Goal: Information Seeking & Learning: Compare options

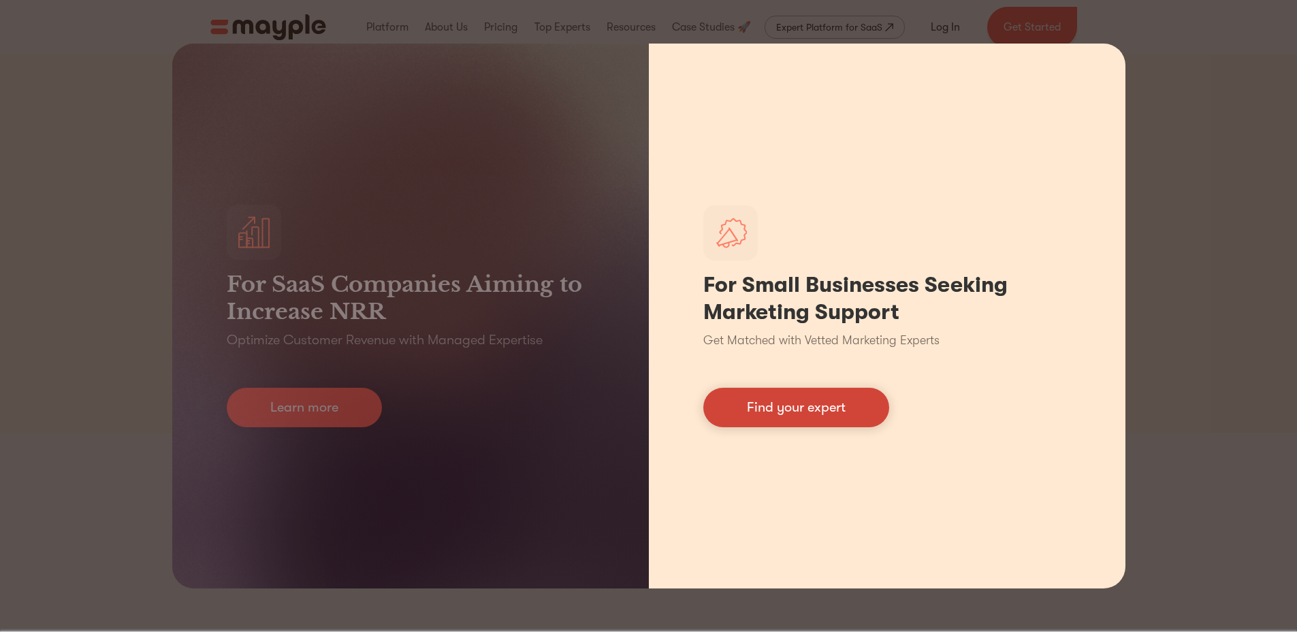
click at [809, 413] on link "Find your expert" at bounding box center [796, 407] width 186 height 39
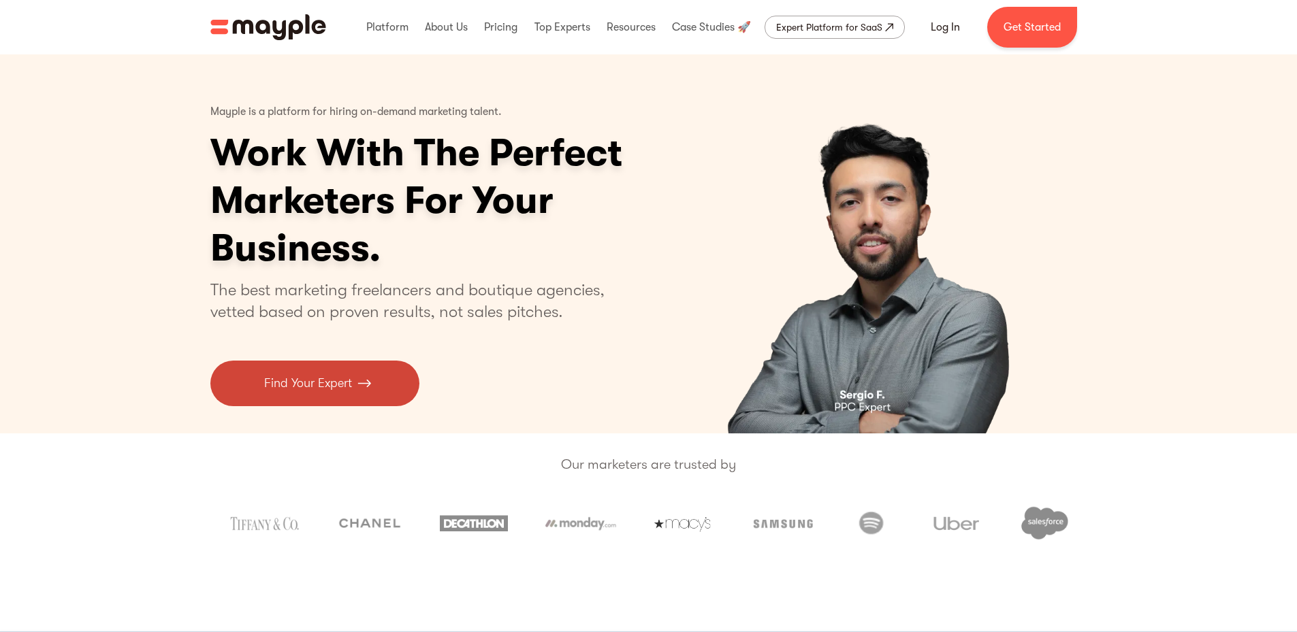
click at [325, 383] on p "Find Your Expert" at bounding box center [308, 383] width 88 height 18
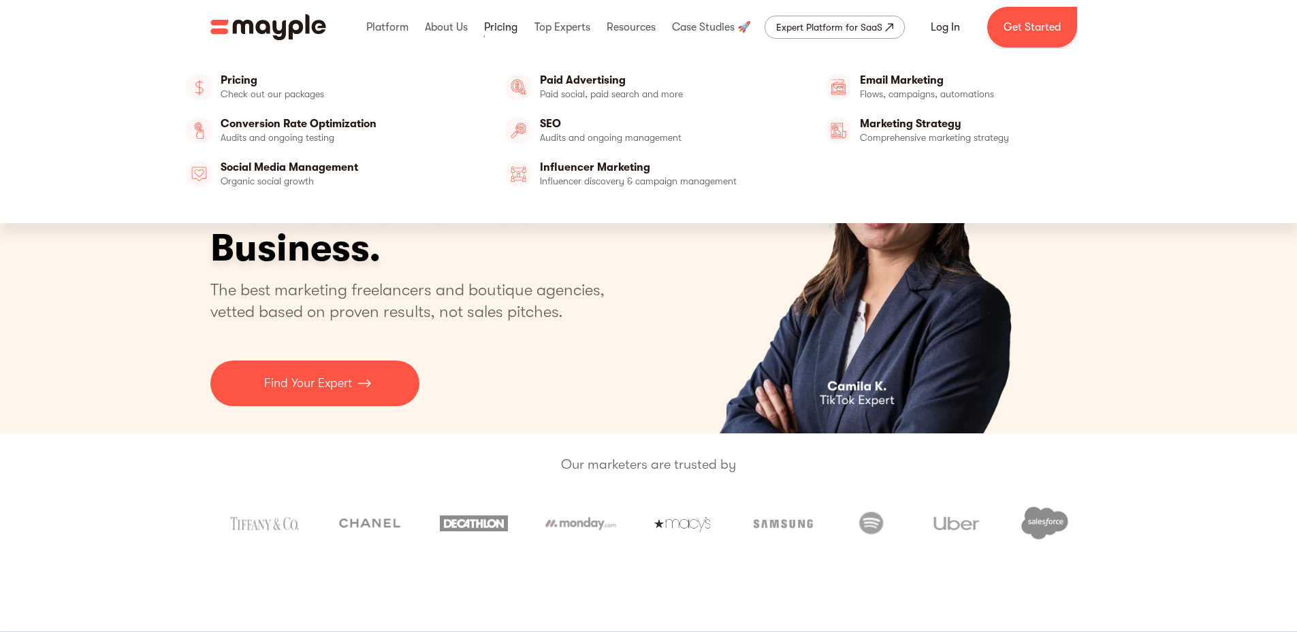
click at [499, 28] on link at bounding box center [501, 27] width 40 height 44
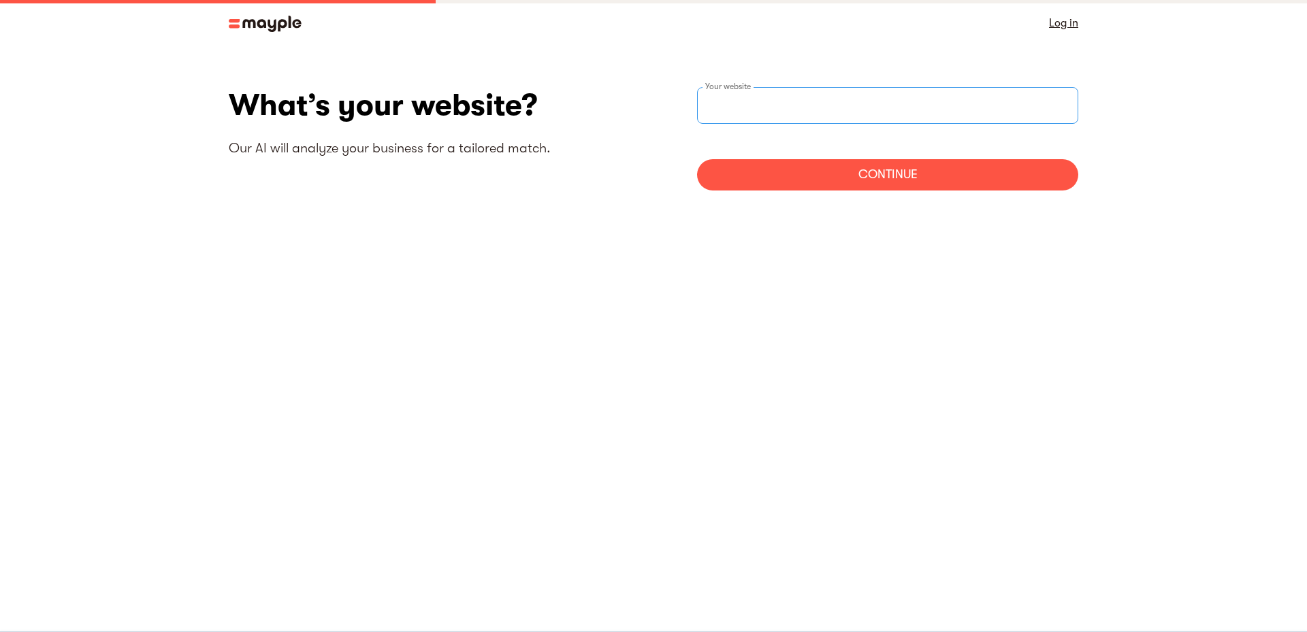
click at [829, 101] on input "websiteStep" at bounding box center [887, 105] width 381 height 37
type input "[URL][DOMAIN_NAME]"
click at [899, 178] on div "Continue" at bounding box center [887, 174] width 381 height 31
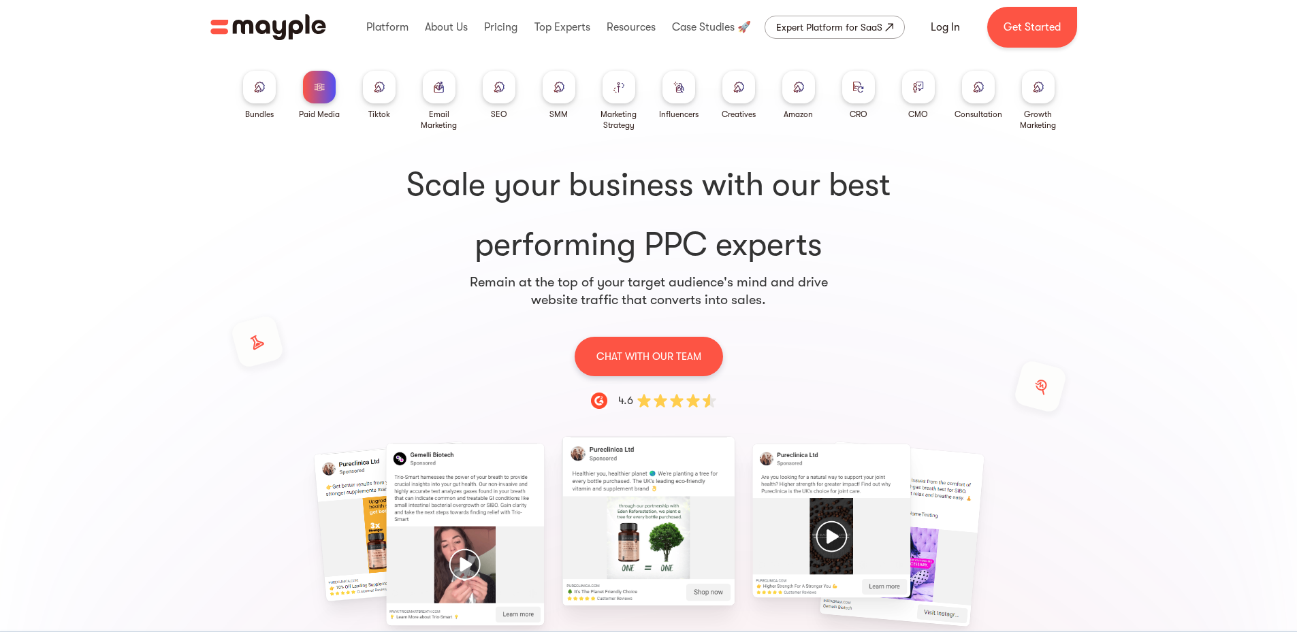
click at [504, 91] on img at bounding box center [499, 87] width 11 height 10
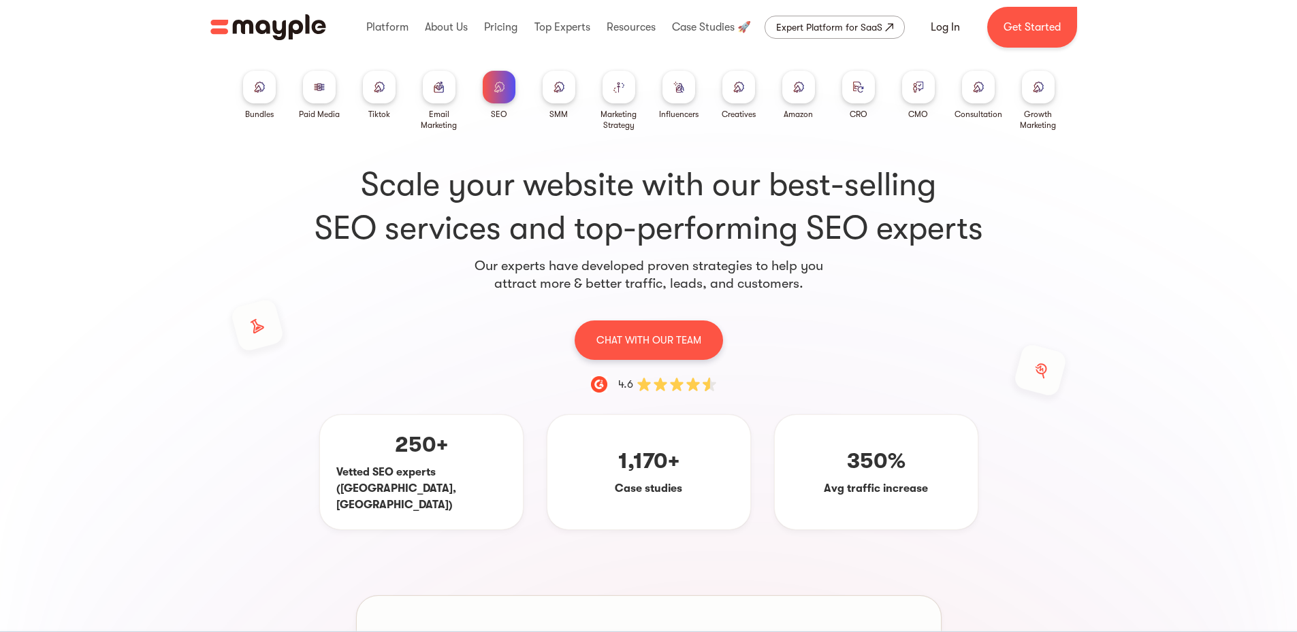
click at [372, 86] on div at bounding box center [379, 87] width 33 height 33
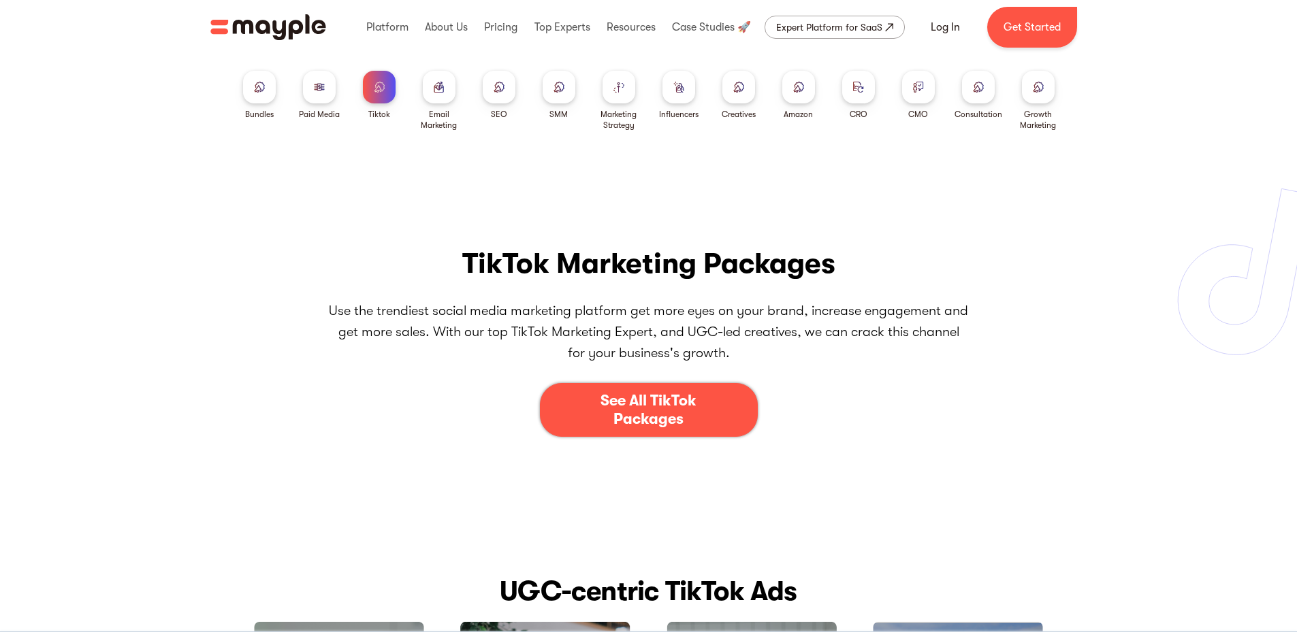
click at [314, 90] on img at bounding box center [319, 87] width 11 height 10
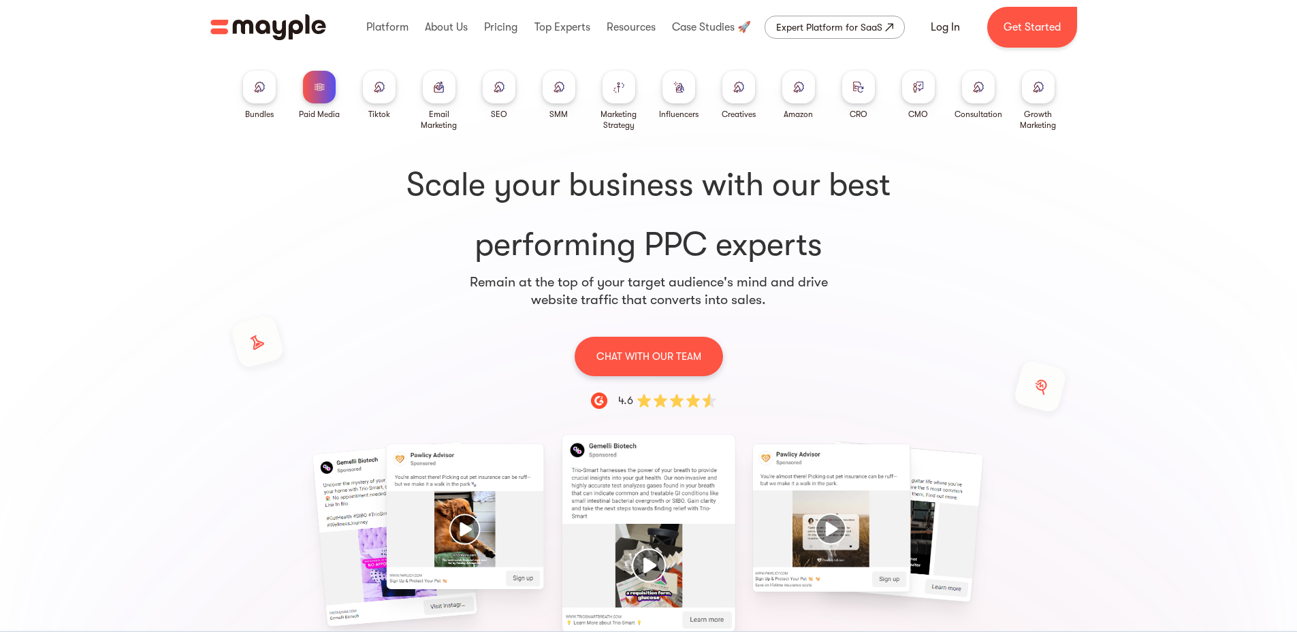
click at [677, 91] on img at bounding box center [678, 87] width 11 height 10
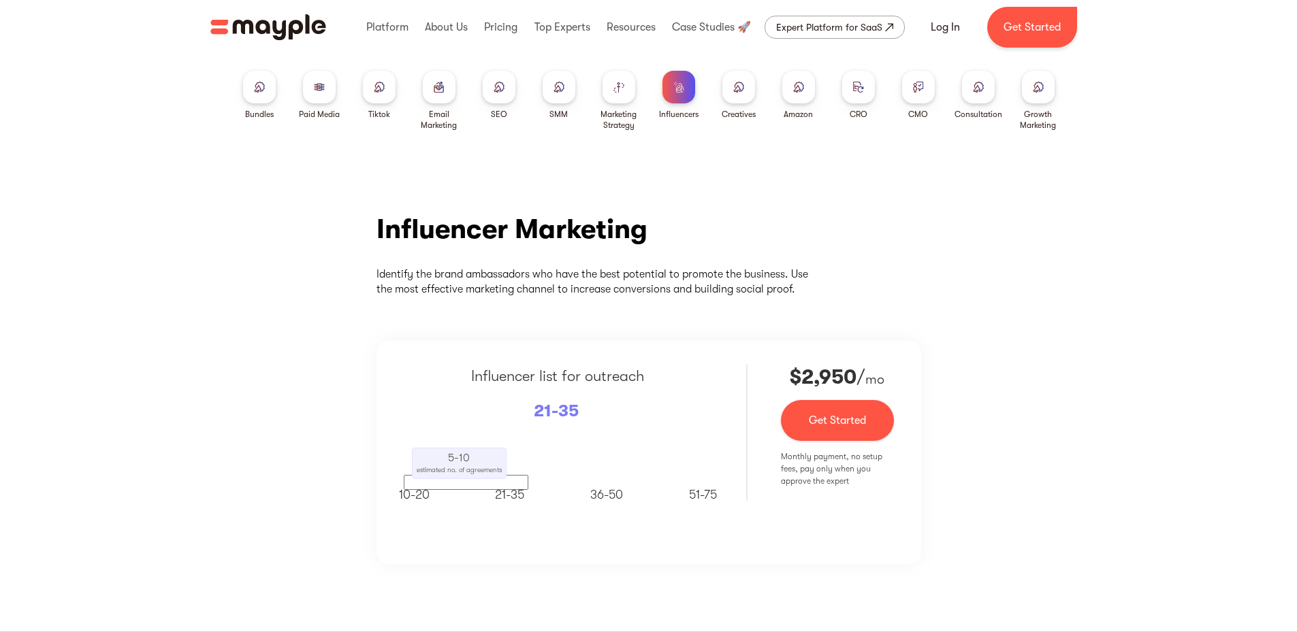
click at [803, 89] on img at bounding box center [798, 87] width 11 height 10
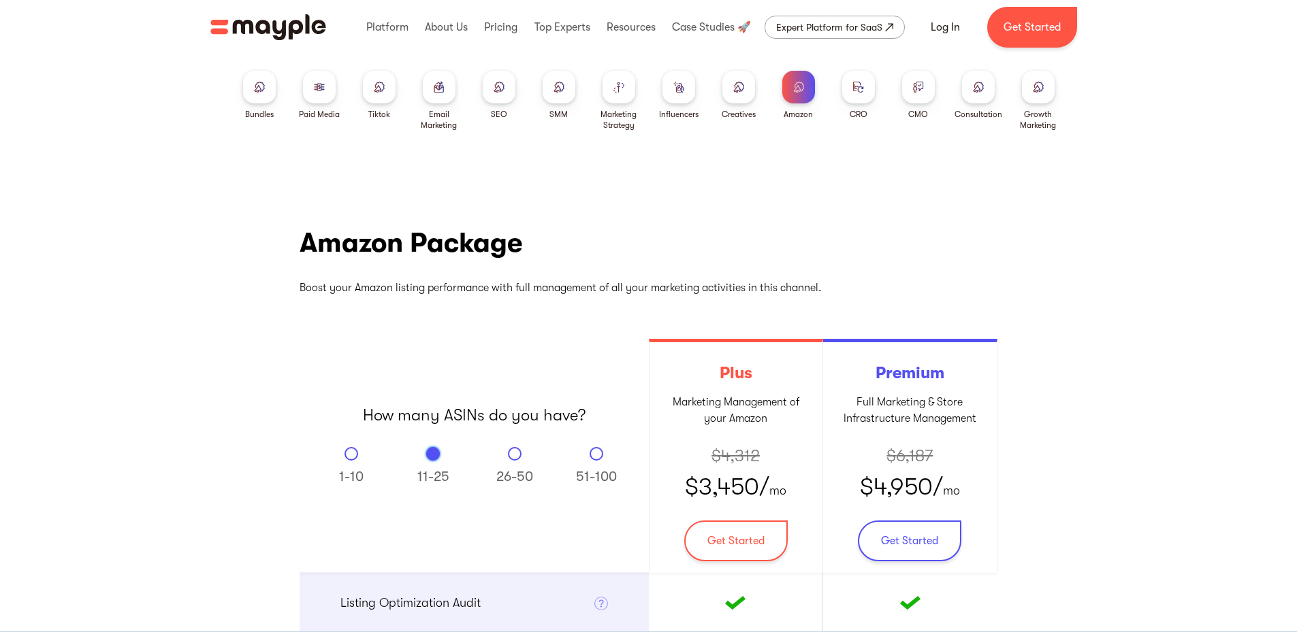
click at [1042, 84] on img at bounding box center [1038, 87] width 11 height 10
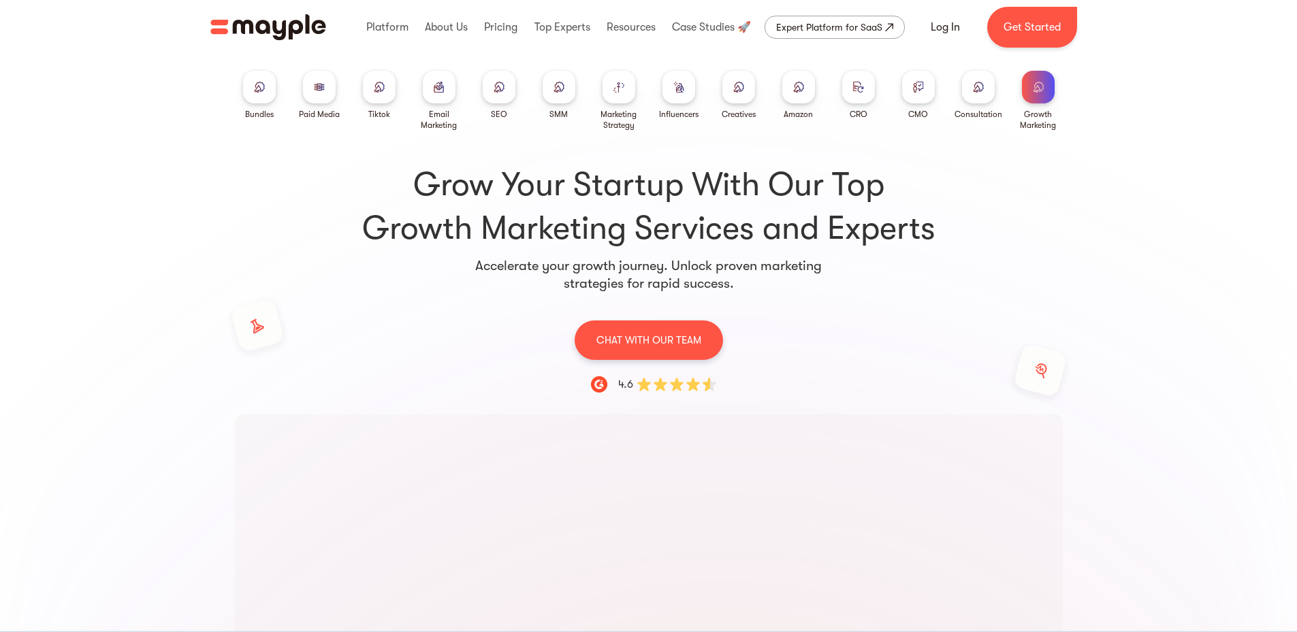
click at [434, 88] on img at bounding box center [439, 87] width 11 height 10
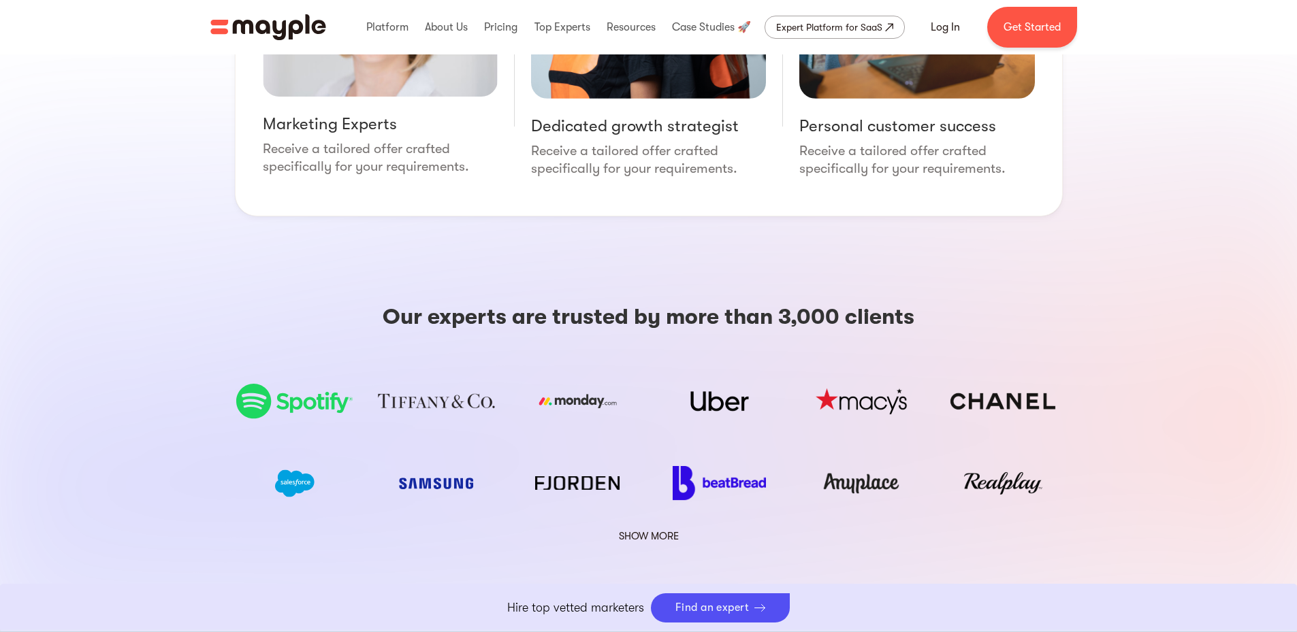
scroll to position [2398, 0]
